Goal: Task Accomplishment & Management: Manage account settings

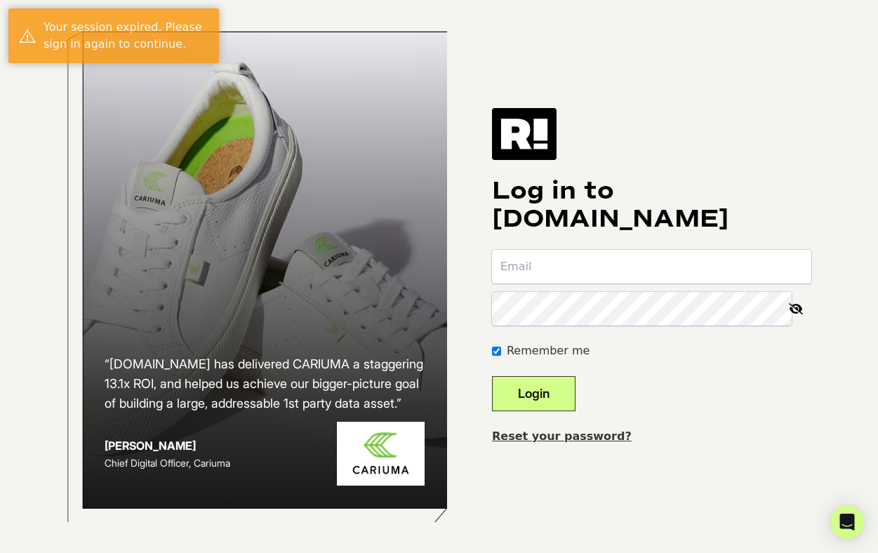
click at [623, 271] on input "email" at bounding box center [651, 267] width 319 height 34
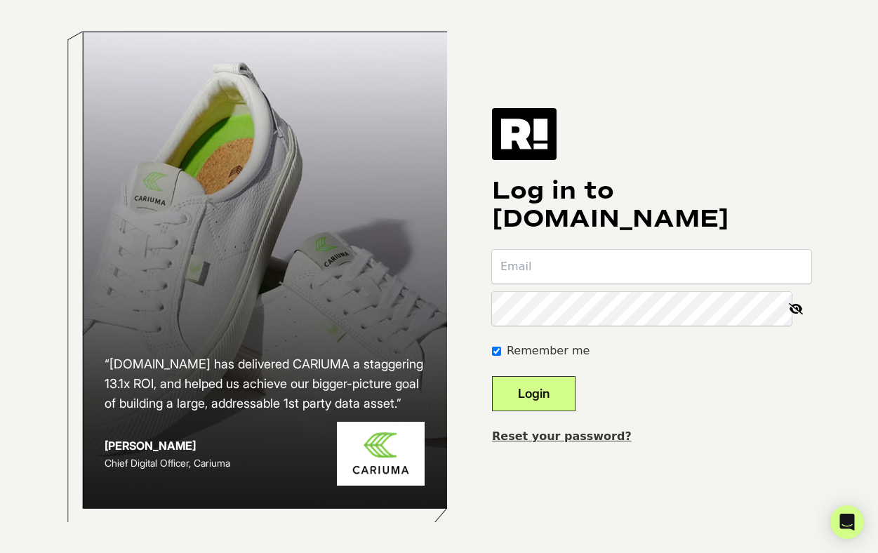
type input "akshita@baibiosciences.com"
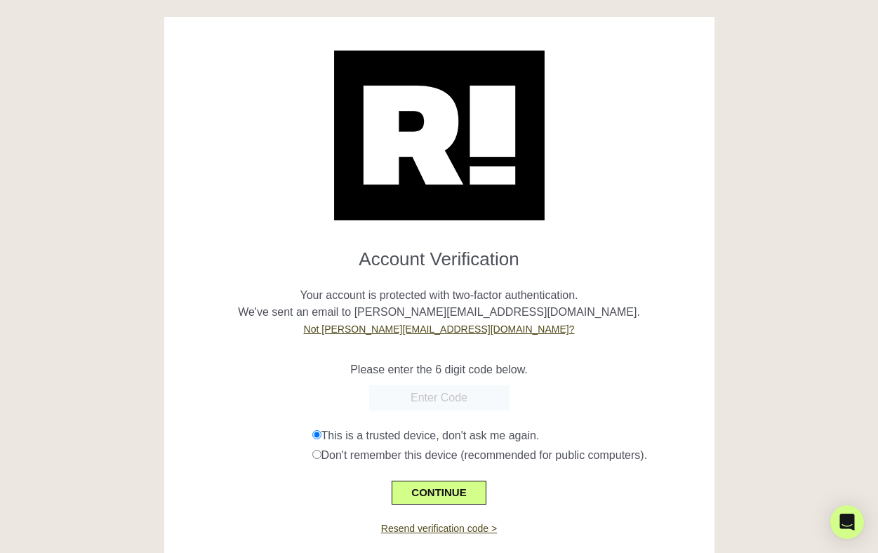
paste input "514748"
type input "514748"
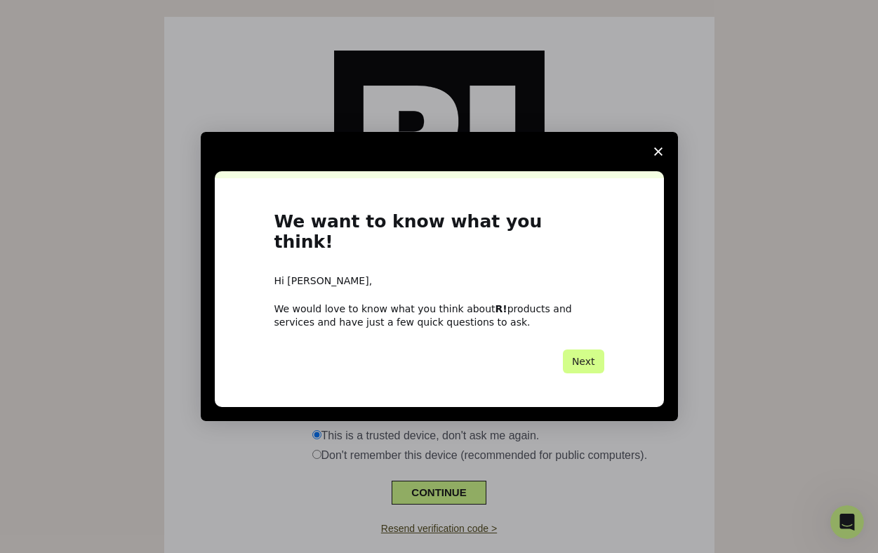
click at [651, 159] on span "Close survey" at bounding box center [658, 151] width 39 height 39
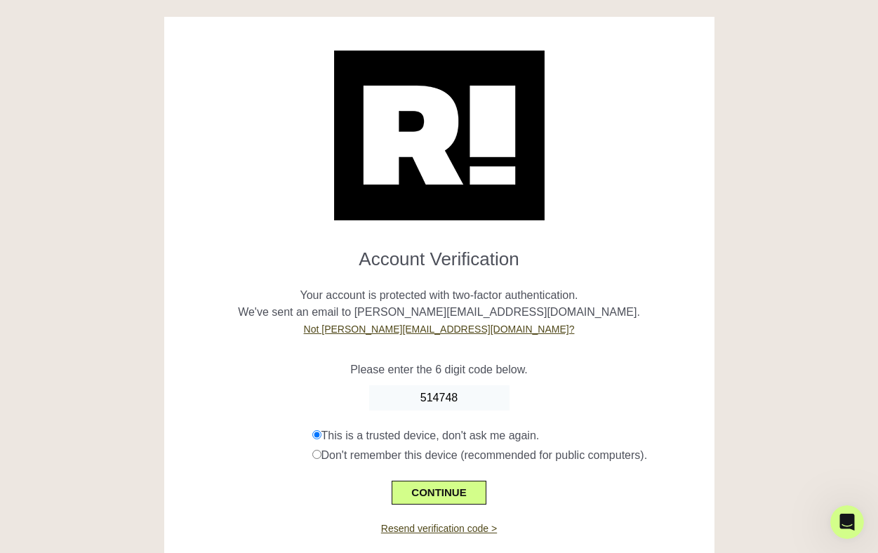
click at [616, 354] on div "Please enter the 6 digit code below." at bounding box center [439, 362] width 529 height 34
click at [457, 496] on button "CONTINUE" at bounding box center [439, 493] width 94 height 24
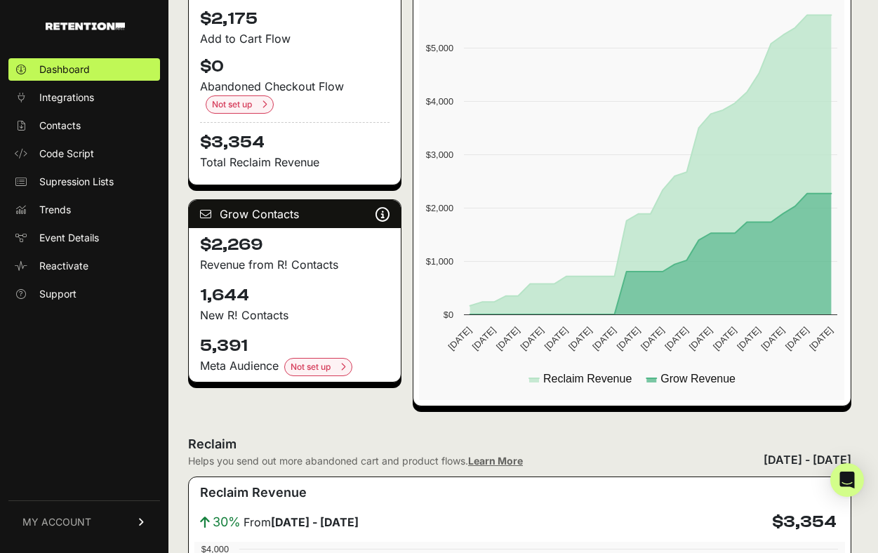
scroll to position [306, 0]
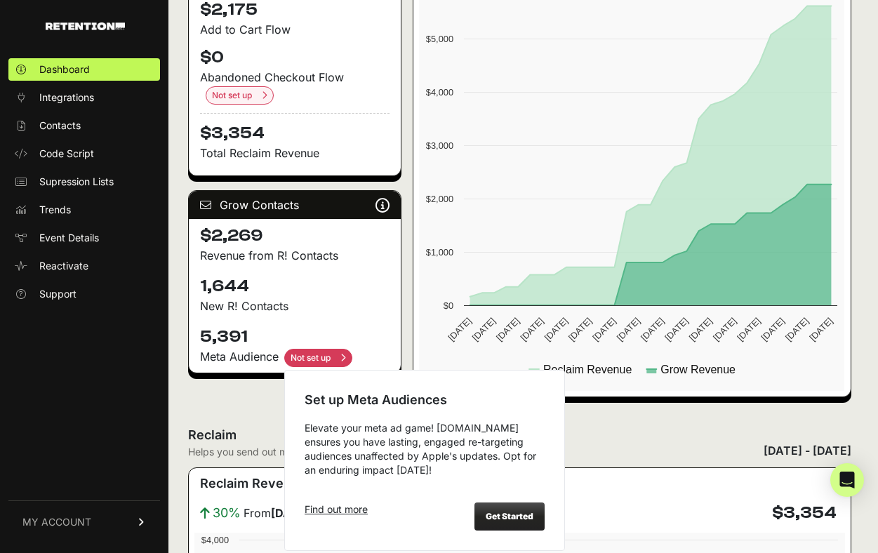
click at [318, 352] on input "checkbox" at bounding box center [318, 358] width 68 height 18
checkbox input "true"
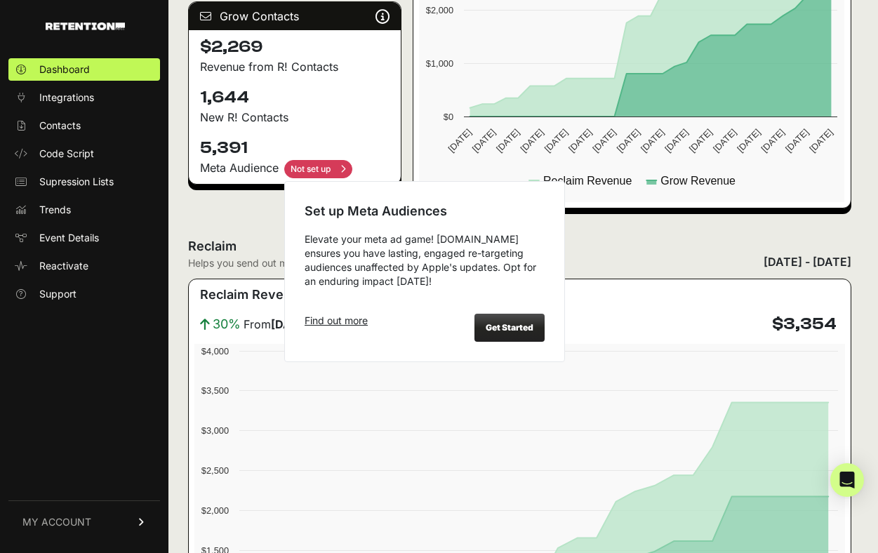
scroll to position [520, 0]
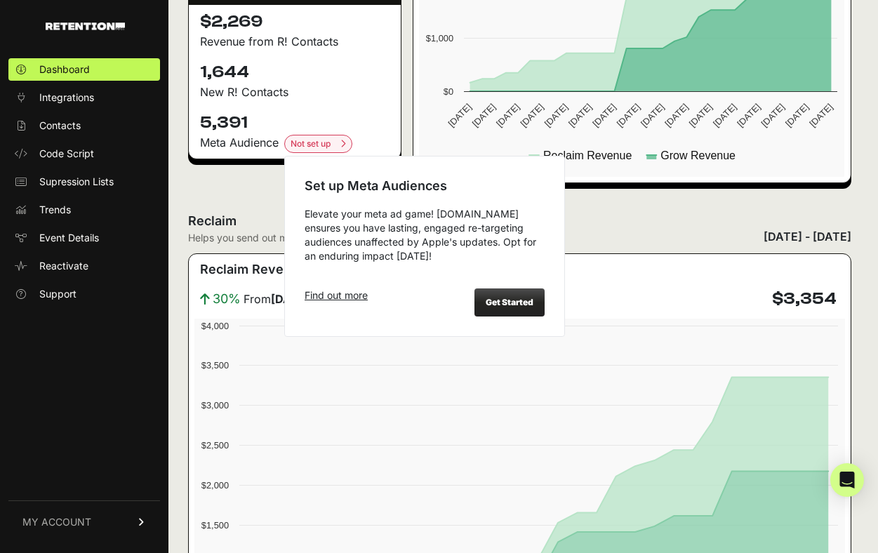
click at [505, 308] on div "Get Started" at bounding box center [509, 302] width 70 height 28
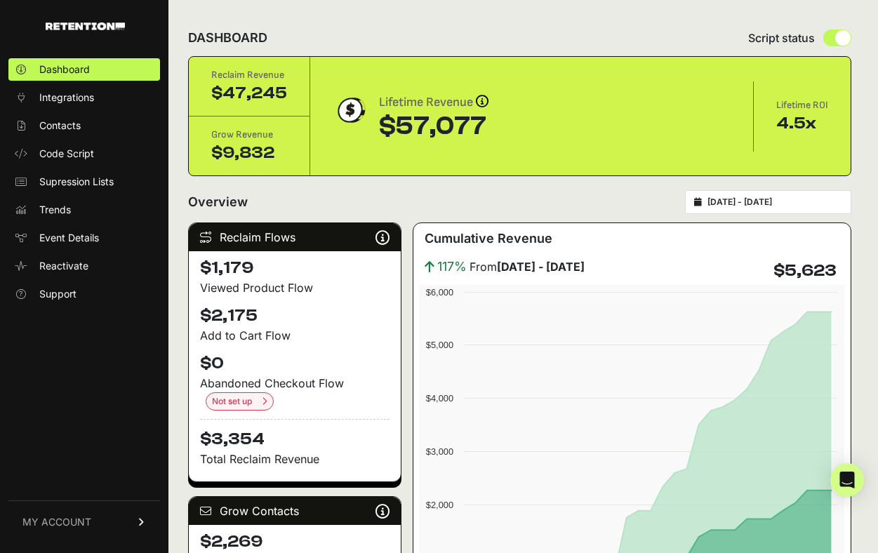
scroll to position [153, 0]
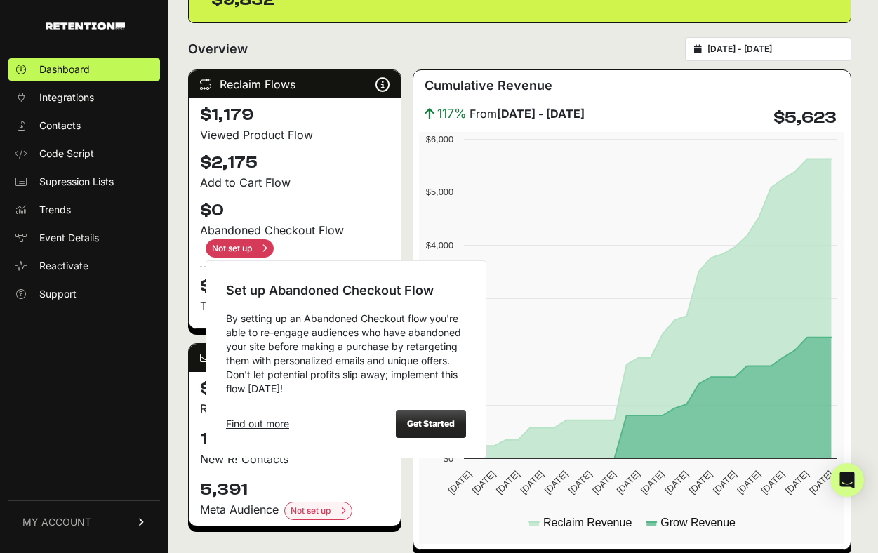
click at [248, 247] on input "checkbox" at bounding box center [240, 248] width 68 height 18
checkbox input "true"
click at [404, 432] on div "Get Started" at bounding box center [431, 424] width 70 height 28
click at [431, 420] on strong "Get Started" at bounding box center [431, 423] width 48 height 11
click at [427, 414] on div "Get Started" at bounding box center [431, 424] width 70 height 28
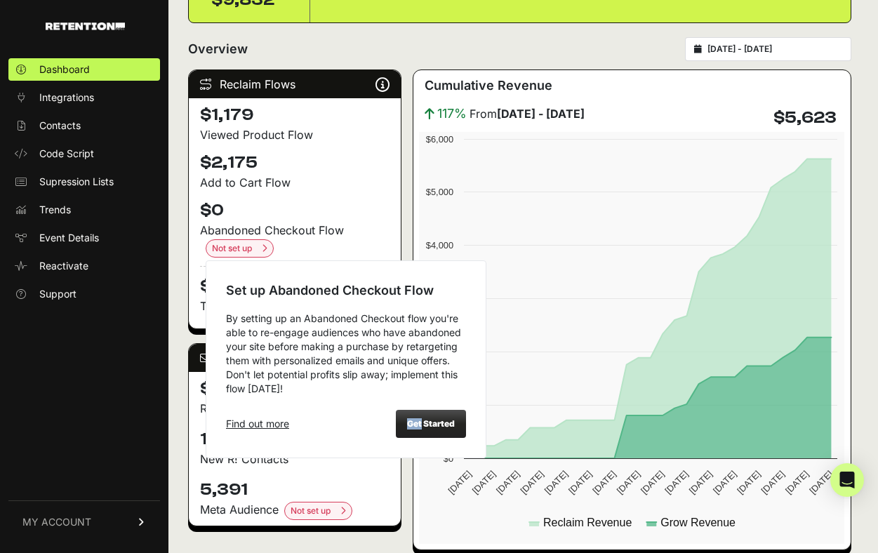
click at [427, 415] on div "Get Started" at bounding box center [431, 424] width 70 height 28
click at [440, 421] on strong "Get Started" at bounding box center [431, 423] width 48 height 11
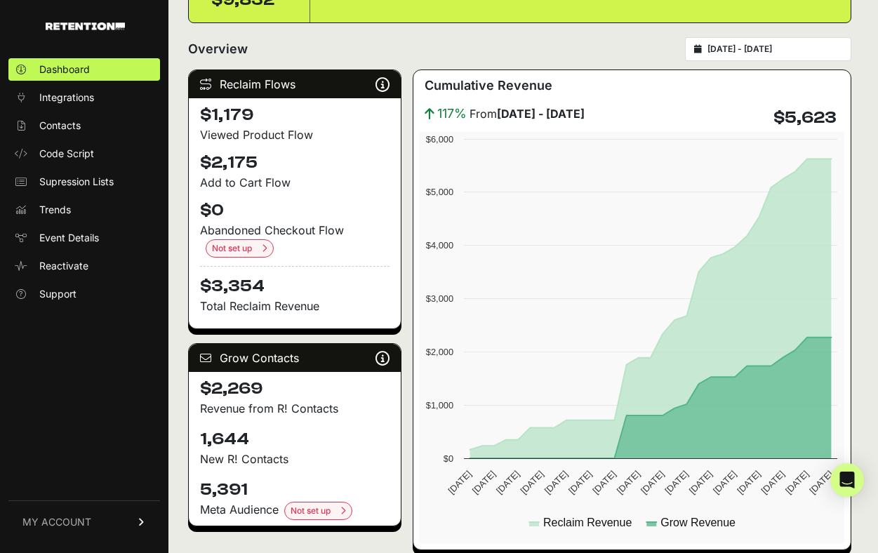
click at [413, 194] on div "Cumulative Revenue 117% From July 10 - August 09 $5,623 Created with Highcharts…" at bounding box center [632, 309] width 439 height 481
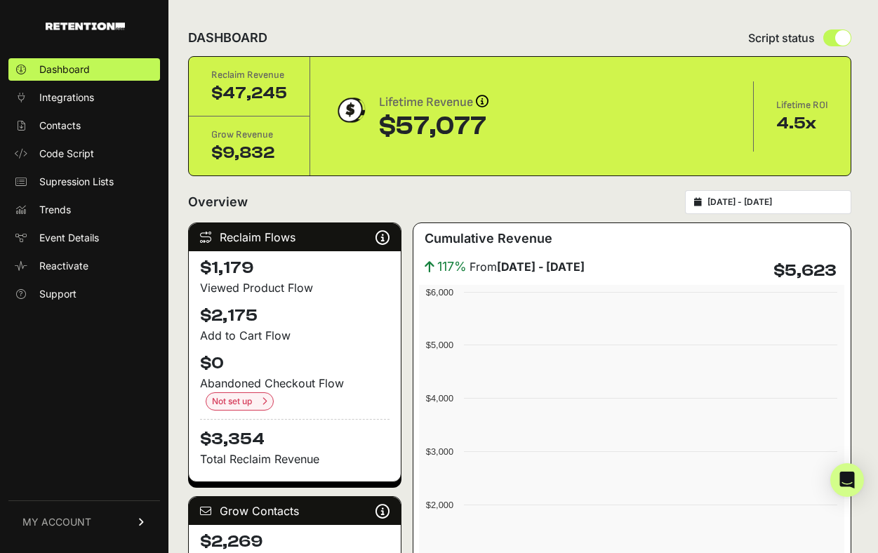
scroll to position [152, 0]
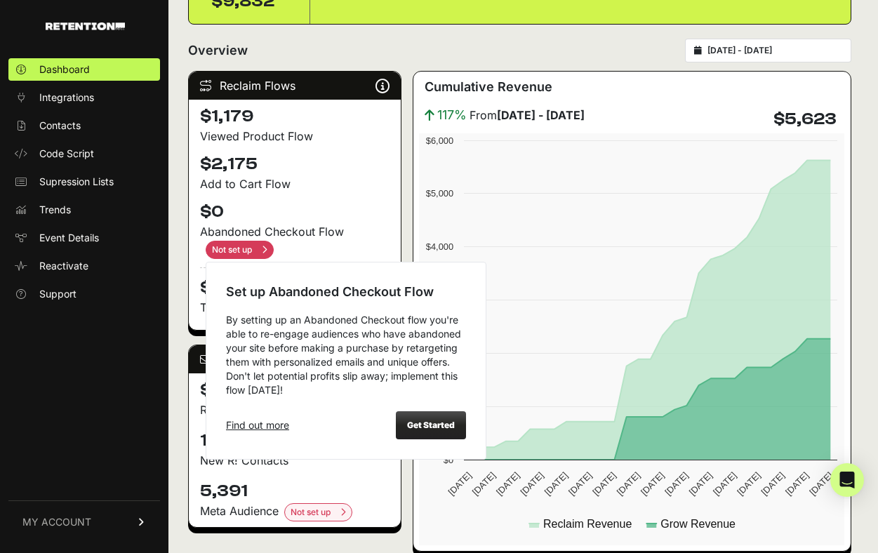
click at [237, 241] on input "checkbox" at bounding box center [240, 250] width 68 height 18
checkbox input "true"
click at [450, 437] on div "Get Started" at bounding box center [431, 425] width 70 height 28
click at [440, 432] on div "Get Started" at bounding box center [431, 425] width 70 height 28
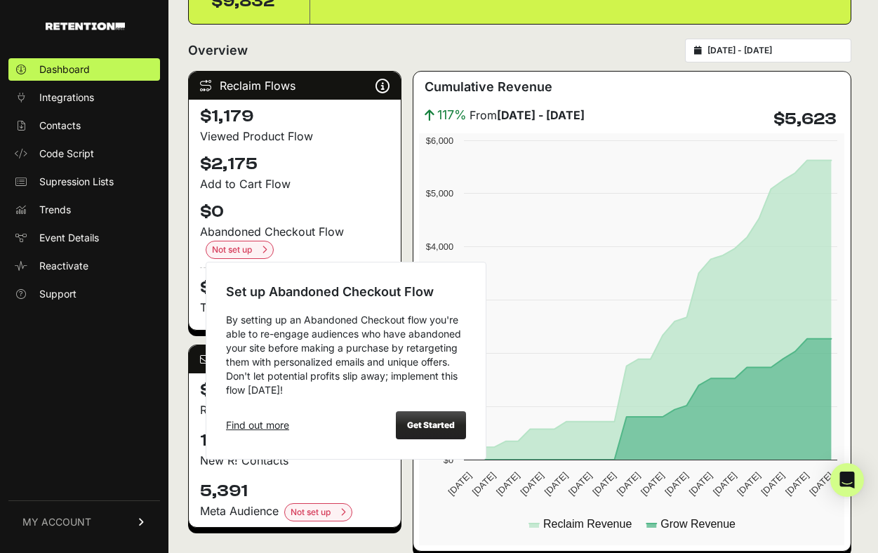
click at [440, 432] on div "Get Started" at bounding box center [431, 425] width 70 height 28
click at [436, 429] on strong "Get Started" at bounding box center [431, 425] width 48 height 11
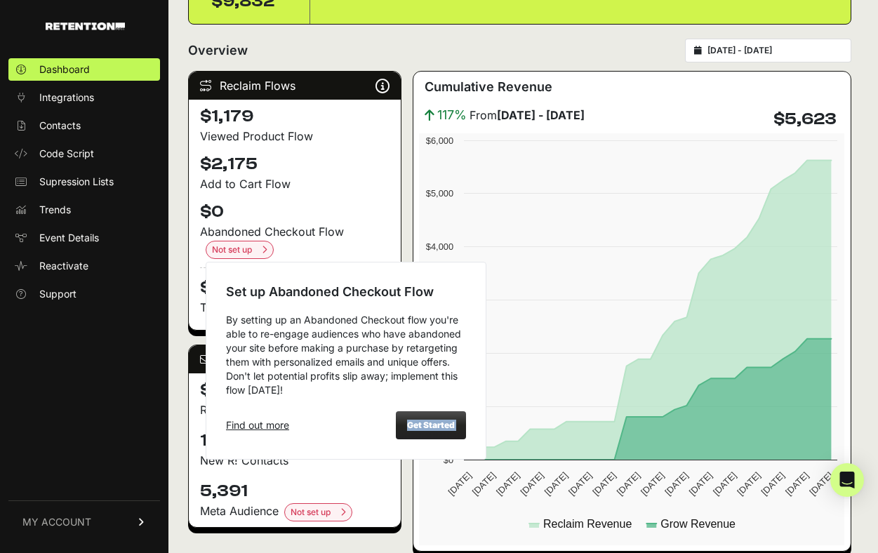
click at [437, 407] on div "Set up Abandoned Checkout Flow By setting up an Abandoned Checkout flow you're …" at bounding box center [346, 361] width 281 height 198
click at [458, 435] on div "Get Started" at bounding box center [431, 425] width 70 height 28
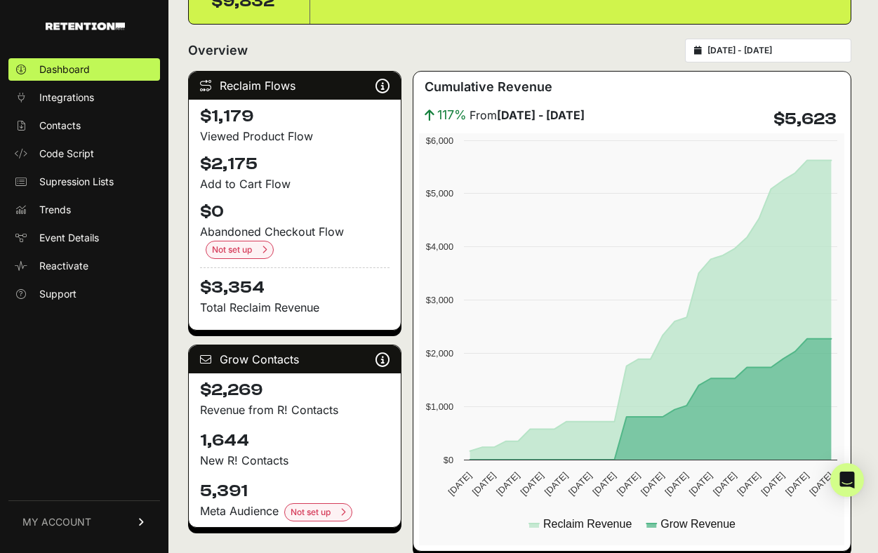
click at [392, 220] on div "$1,179 Viewed Product Flow $2,175 Add to Cart Flow $0 Abandoned Checkout Flow N…" at bounding box center [295, 215] width 212 height 230
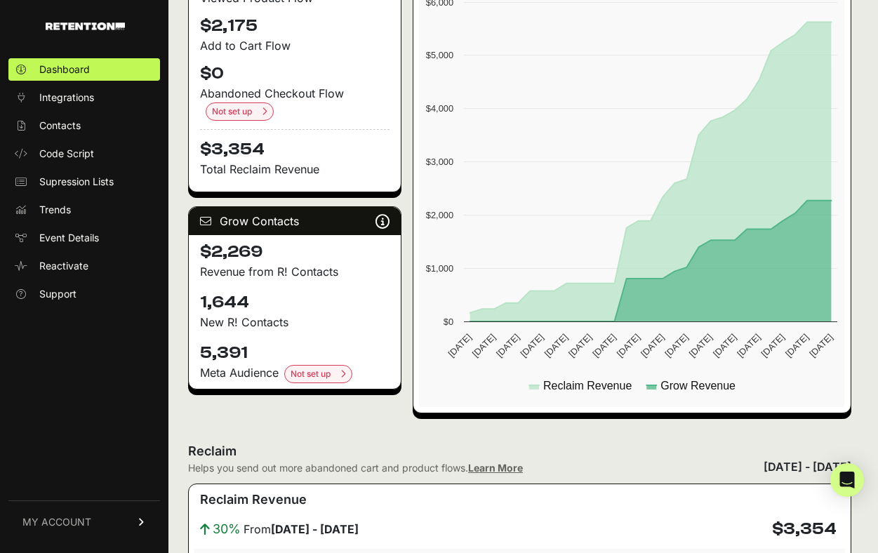
scroll to position [305, 0]
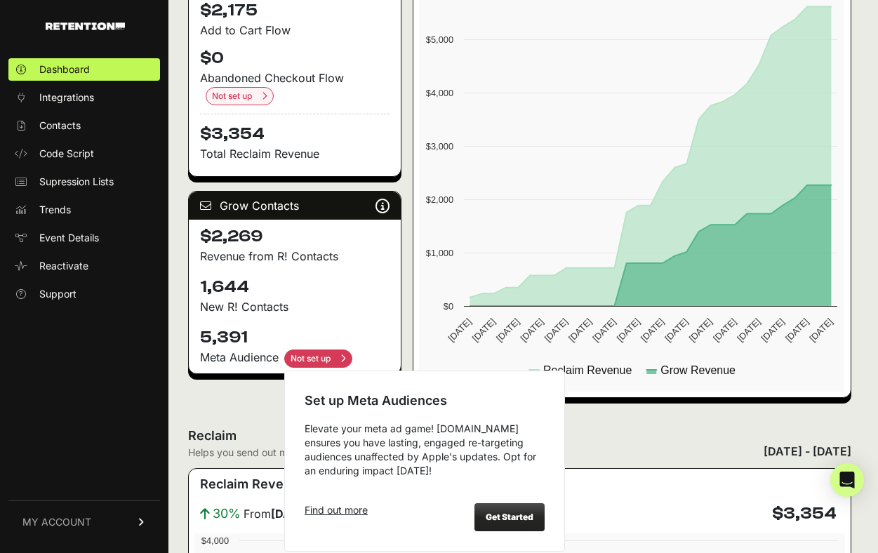
click at [340, 360] on input "checkbox" at bounding box center [318, 359] width 68 height 18
checkbox input "true"
click at [514, 519] on strong "Get Started" at bounding box center [510, 517] width 48 height 11
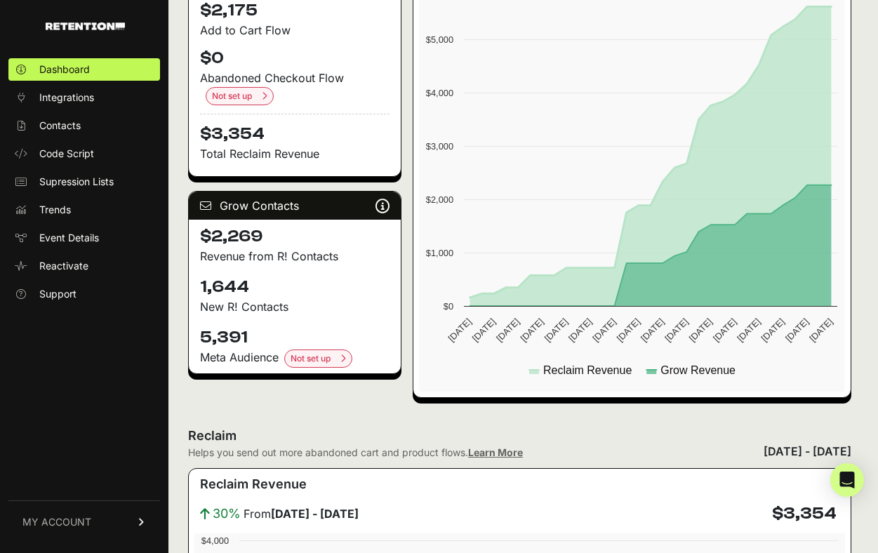
click at [486, 297] on icon at bounding box center [650, 151] width 361 height 291
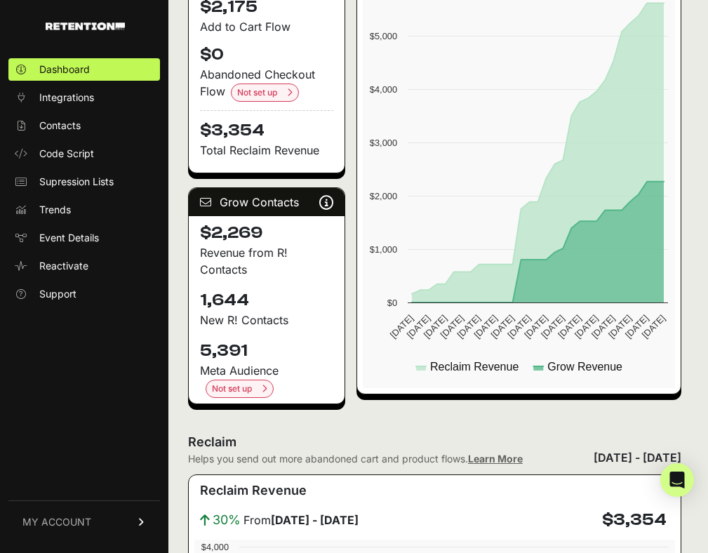
scroll to position [0, 0]
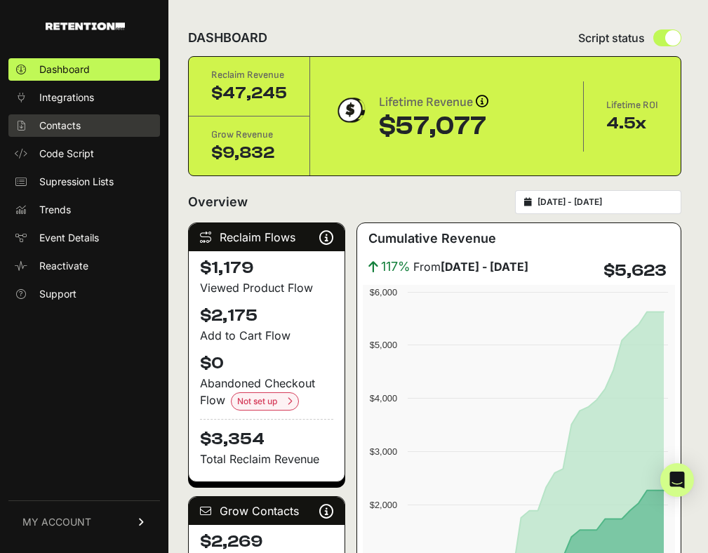
click at [93, 131] on link "Contacts" at bounding box center [84, 125] width 152 height 22
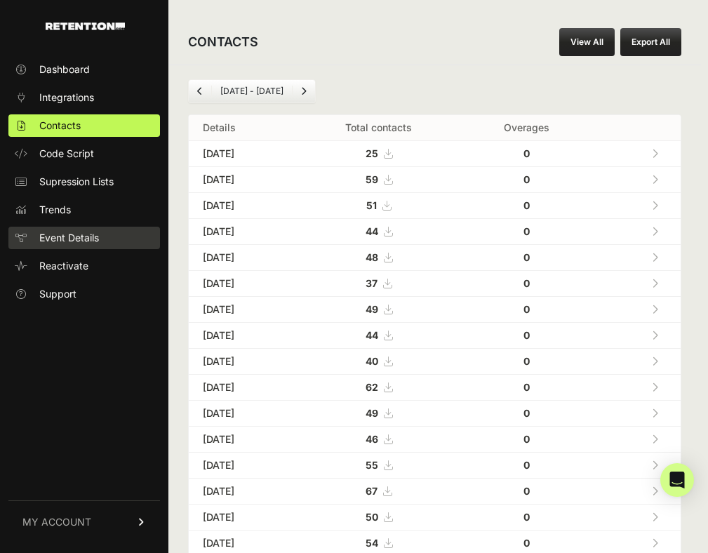
click at [99, 229] on link "Event Details" at bounding box center [84, 238] width 152 height 22
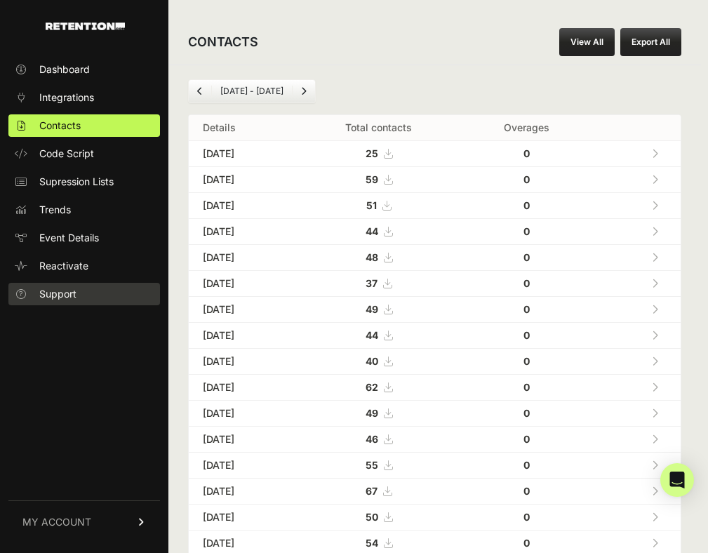
click at [88, 285] on link "Support" at bounding box center [84, 294] width 152 height 22
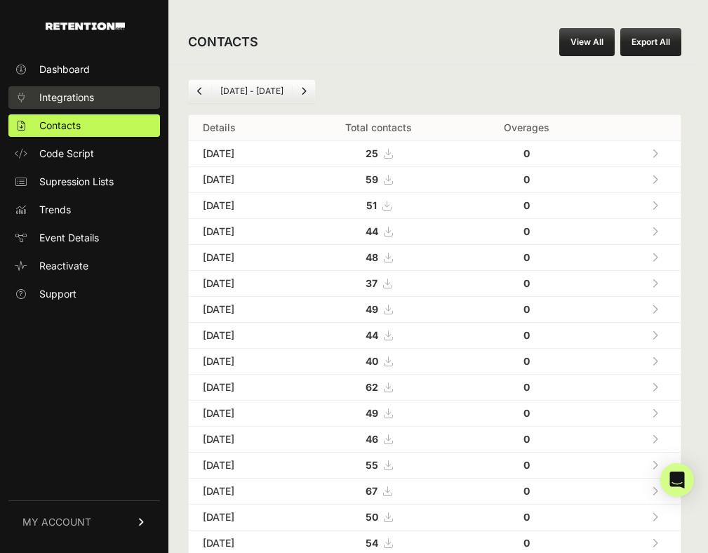
click at [88, 101] on span "Integrations" at bounding box center [66, 98] width 55 height 14
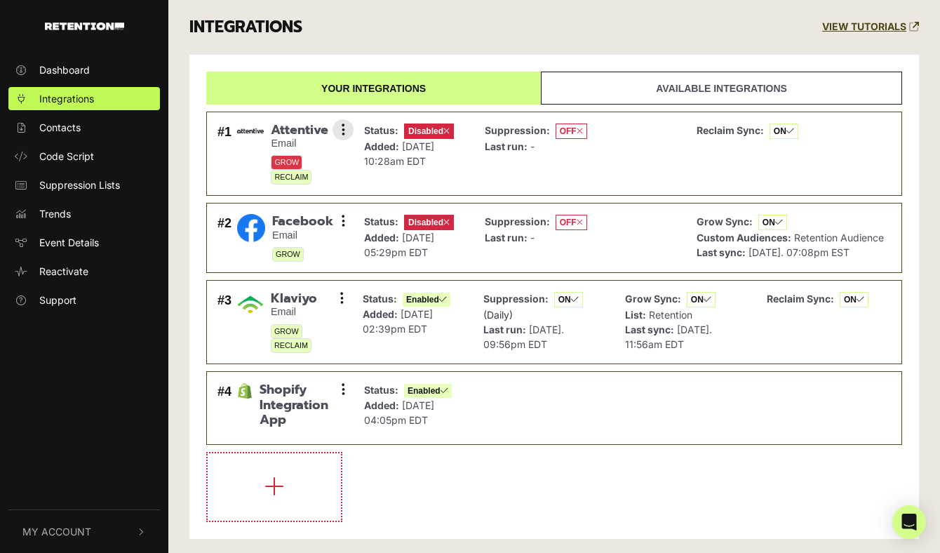
click at [329, 131] on span "Attentive" at bounding box center [307, 130] width 72 height 15
click at [339, 131] on button at bounding box center [343, 129] width 21 height 21
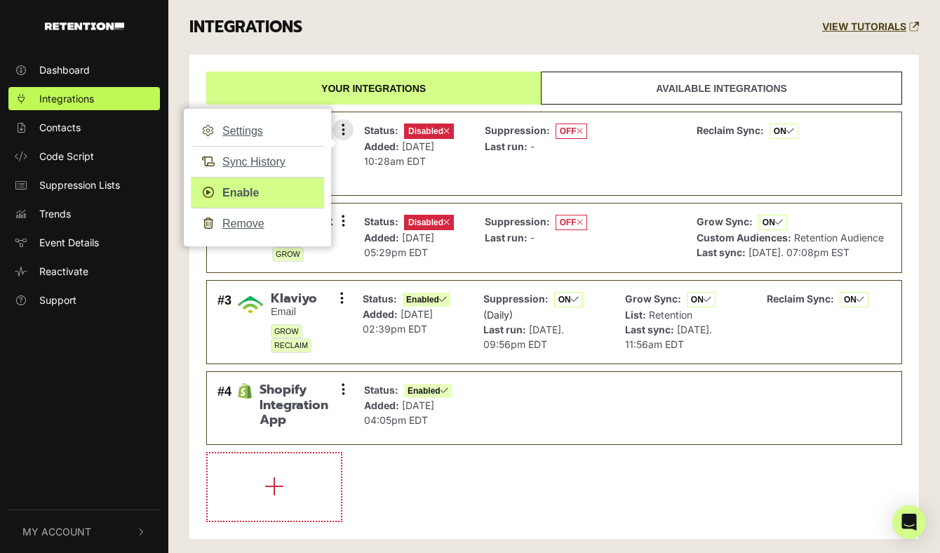
click at [243, 188] on link "Enable" at bounding box center [257, 193] width 133 height 32
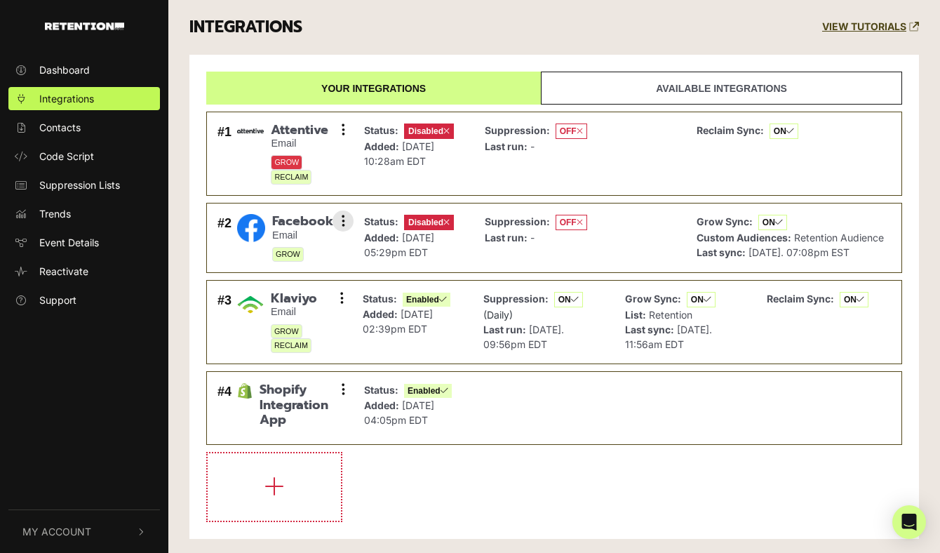
click at [426, 222] on span "Disabled" at bounding box center [429, 222] width 50 height 15
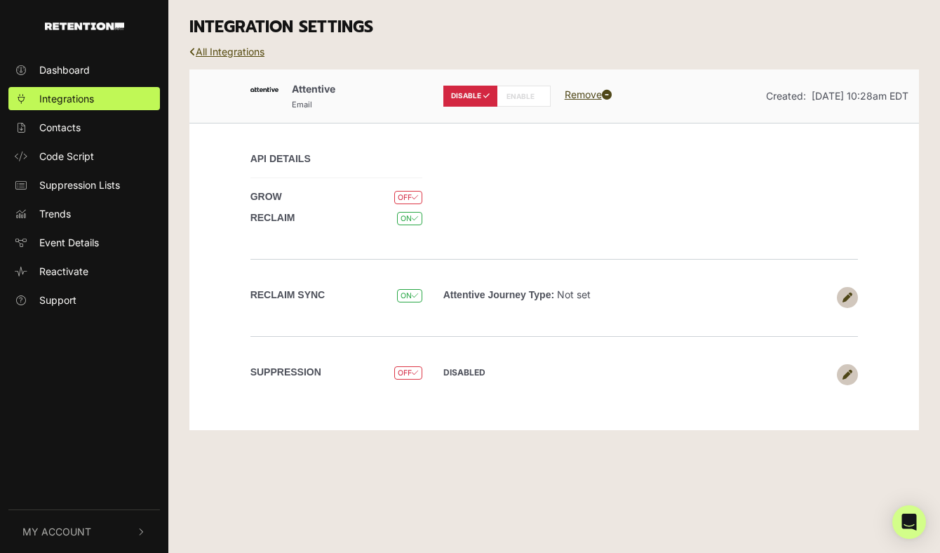
click at [229, 51] on link "All Integrations" at bounding box center [226, 52] width 75 height 12
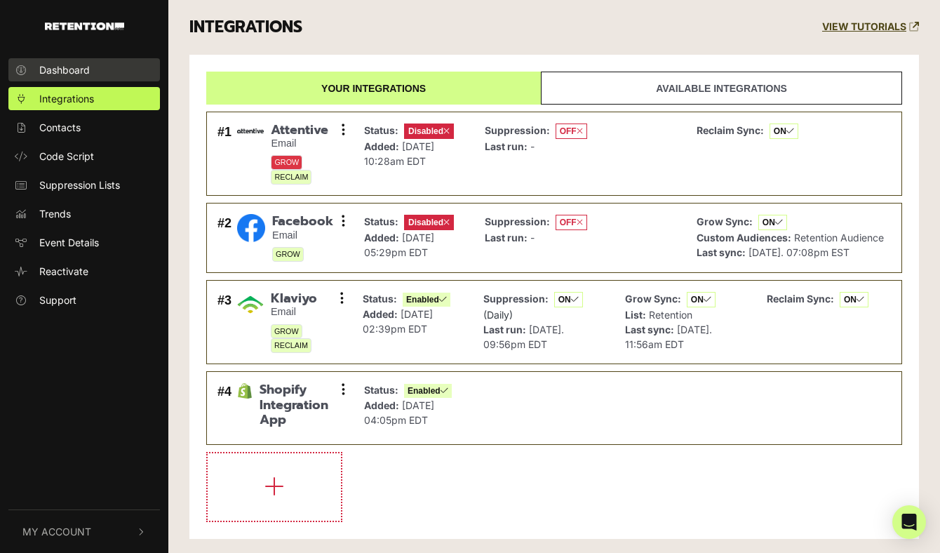
click at [108, 79] on link "Dashboard" at bounding box center [84, 69] width 152 height 23
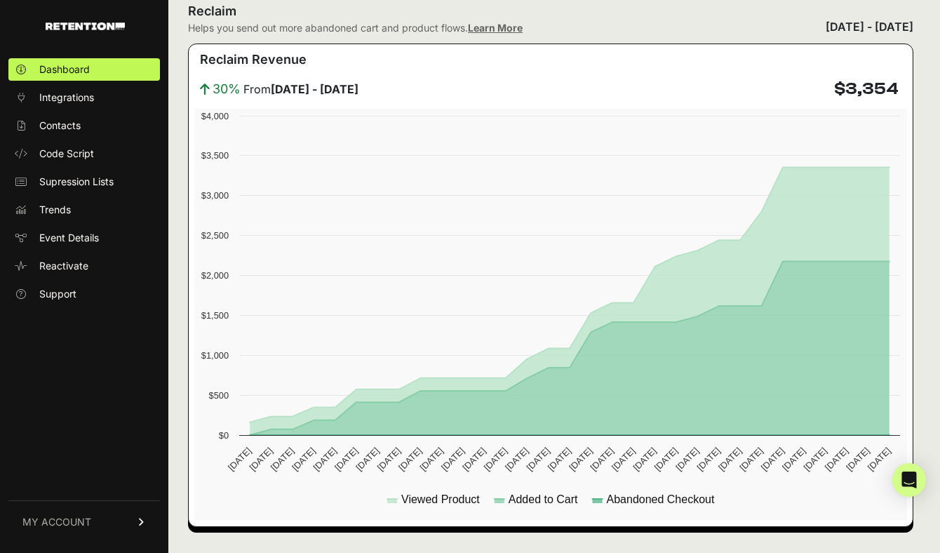
scroll to position [370, 0]
